Goal: Navigation & Orientation: Understand site structure

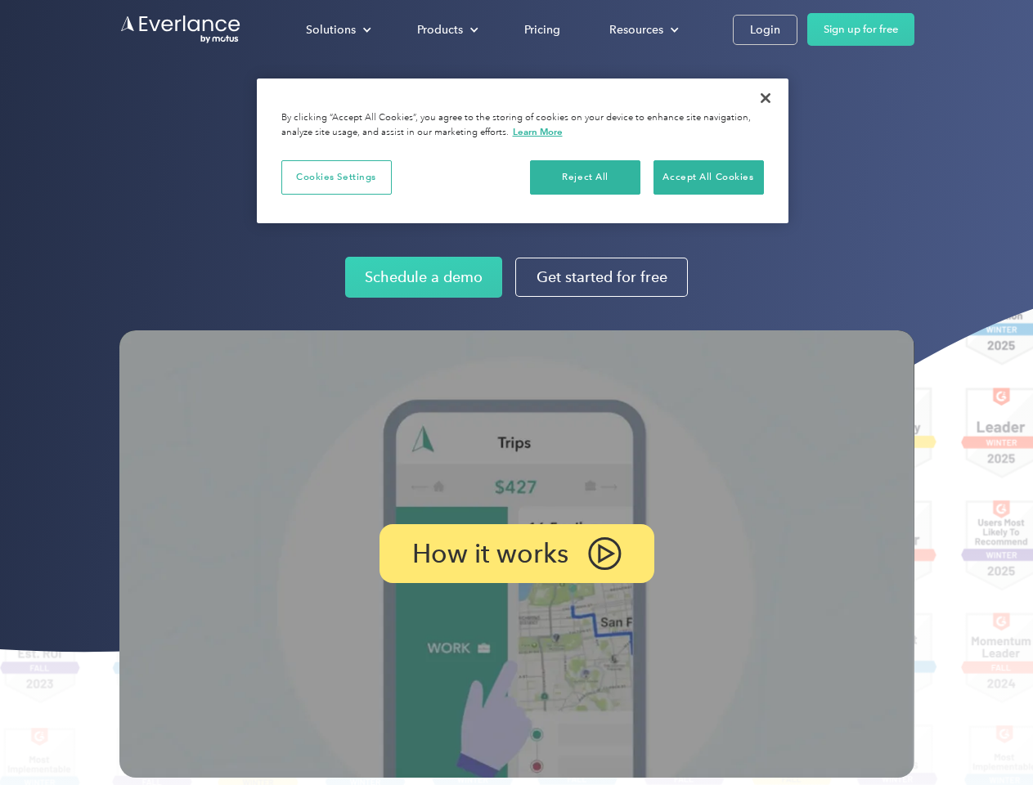
click at [516, 392] on img at bounding box center [516, 553] width 795 height 447
click at [338, 29] on div "Solutions" at bounding box center [331, 30] width 50 height 20
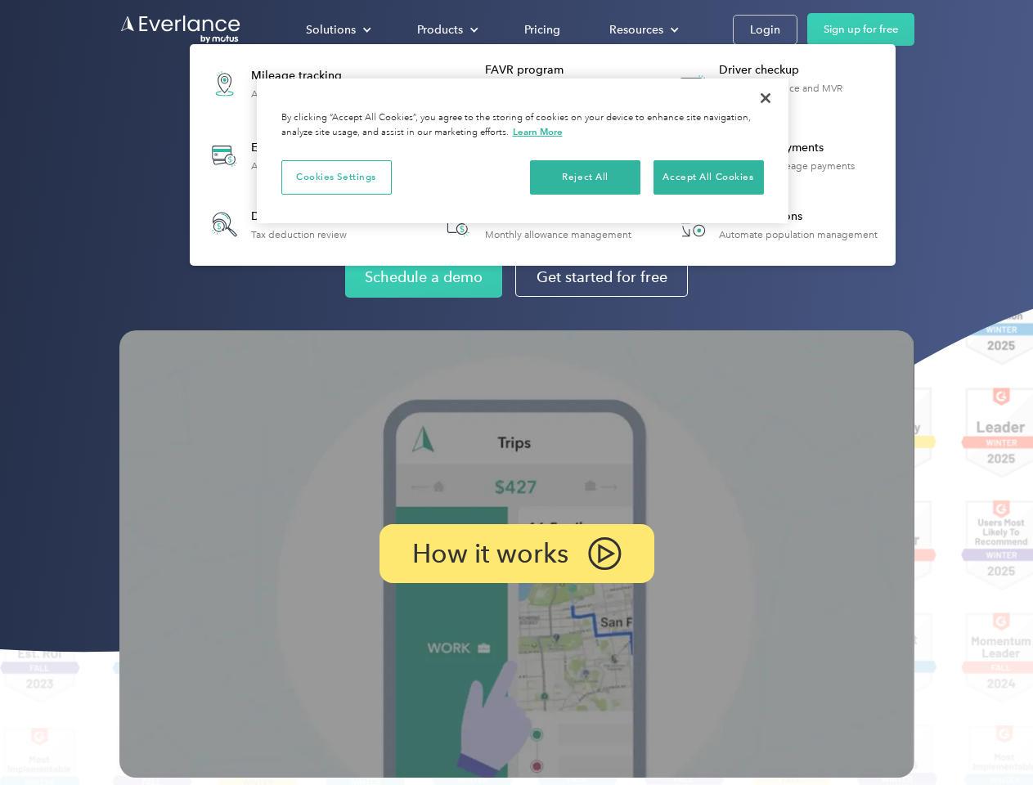
click at [446, 29] on div "Products" at bounding box center [440, 30] width 46 height 20
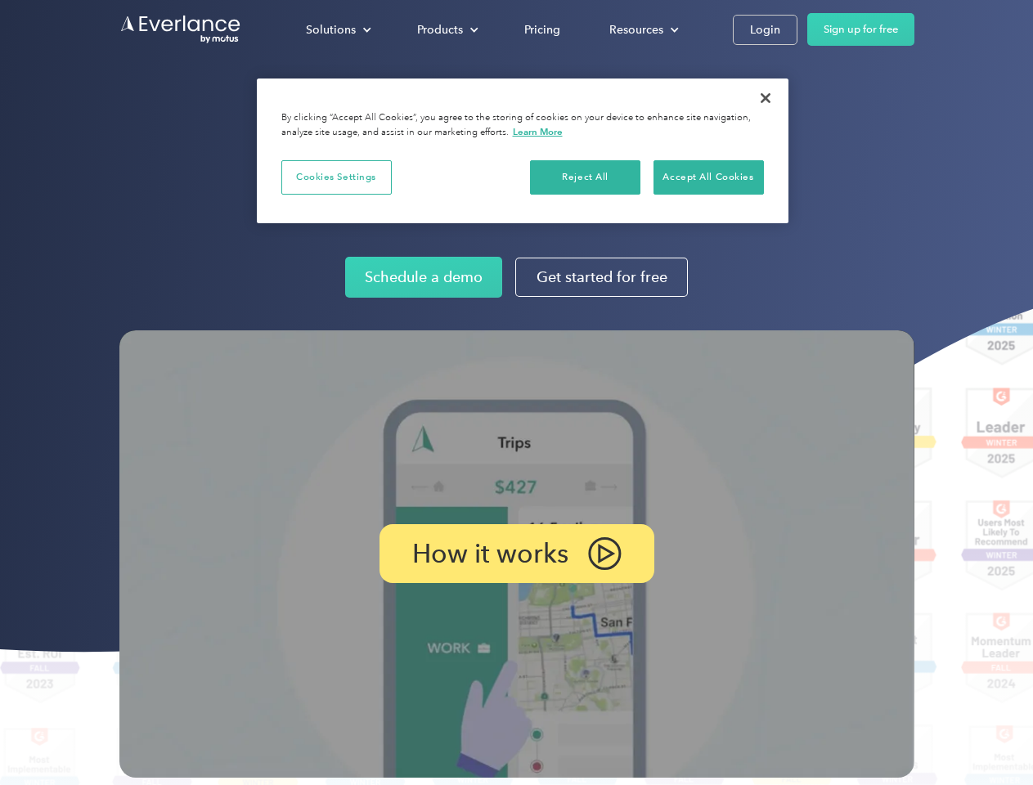
click at [642, 29] on div "Resources" at bounding box center [636, 30] width 54 height 20
click at [516, 553] on p "How it works" at bounding box center [490, 554] width 156 height 20
click at [336, 177] on button "Cookies Settings" at bounding box center [336, 177] width 110 height 34
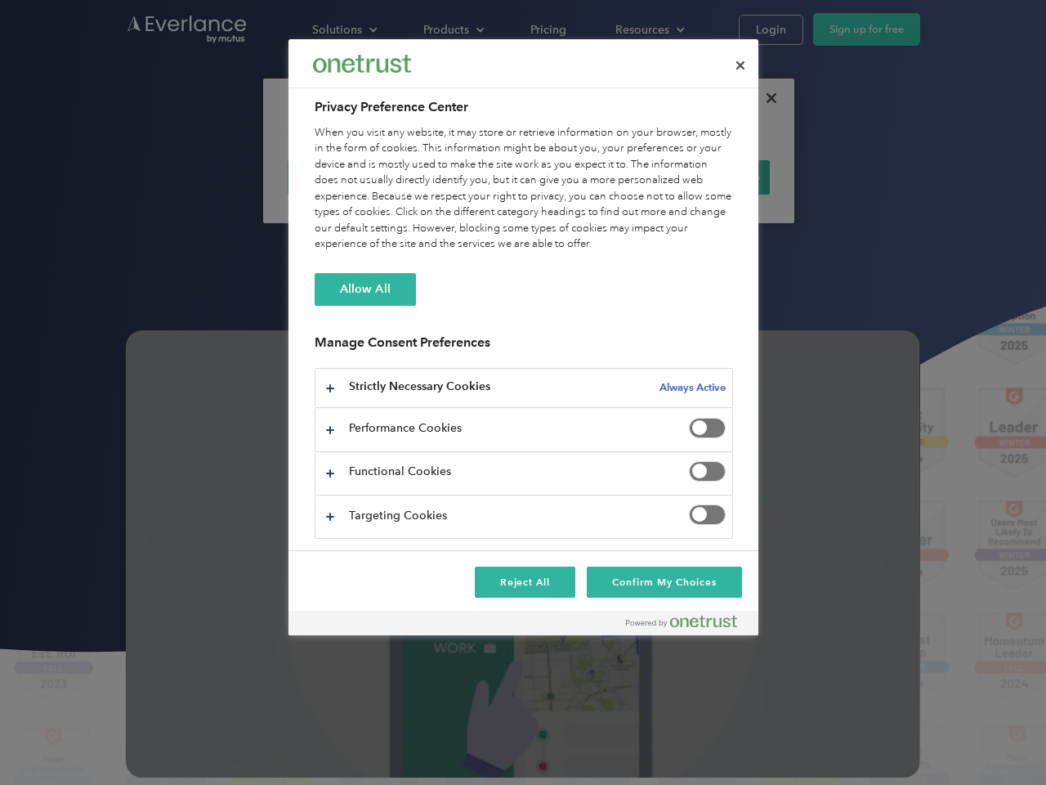
click at [708, 177] on div "When you visit any website, it may store or retrieve information on your browse…" at bounding box center [524, 189] width 419 height 128
